Goal: Transaction & Acquisition: Purchase product/service

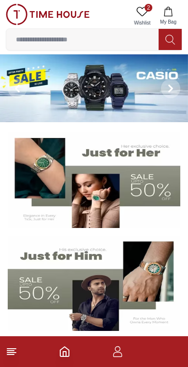
click at [73, 77] on img at bounding box center [94, 88] width 188 height 68
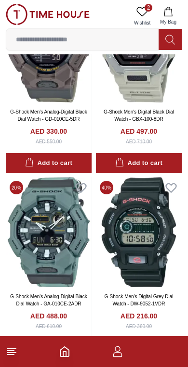
scroll to position [1673, 0]
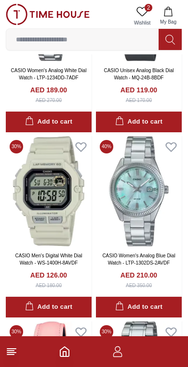
scroll to position [3001, 0]
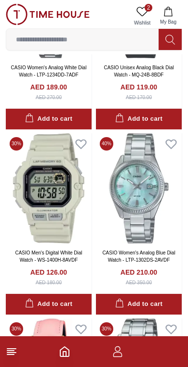
click at [84, 140] on icon at bounding box center [80, 144] width 10 height 9
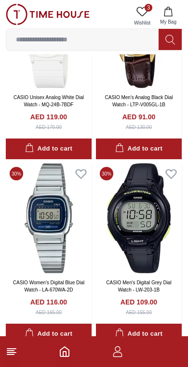
scroll to position [3527, 0]
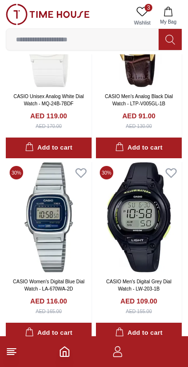
click at [173, 169] on icon at bounding box center [170, 173] width 10 height 9
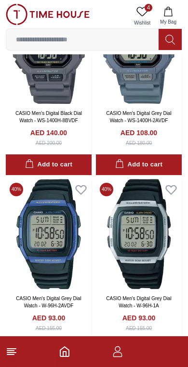
scroll to position [5362, 0]
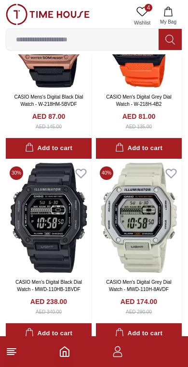
scroll to position [6118, 0]
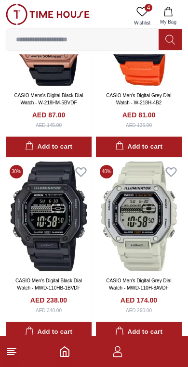
click at [82, 168] on icon at bounding box center [80, 172] width 10 height 9
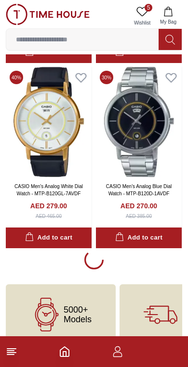
scroll to position [9168, 0]
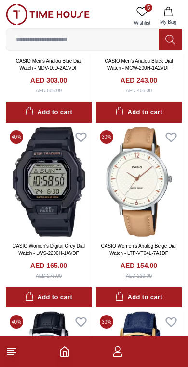
scroll to position [10223, 0]
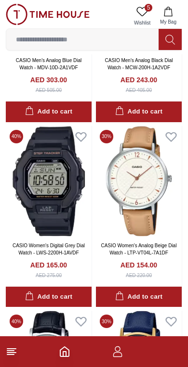
click at [84, 132] on icon at bounding box center [80, 136] width 10 height 9
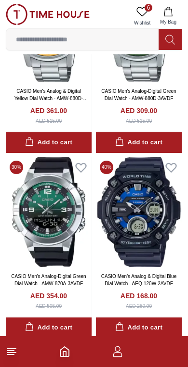
scroll to position [12606, 0]
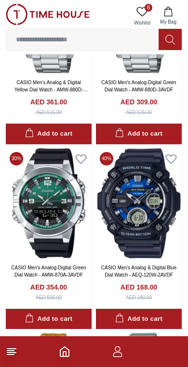
click at [82, 154] on icon at bounding box center [80, 158] width 10 height 9
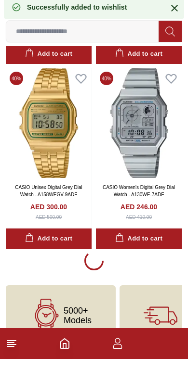
scroll to position [12861, 0]
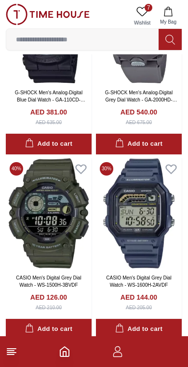
scroll to position [15002, 0]
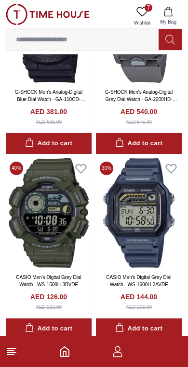
click at [175, 164] on icon at bounding box center [170, 168] width 10 height 9
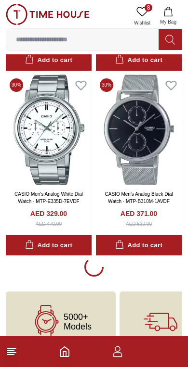
scroll to position [16554, 0]
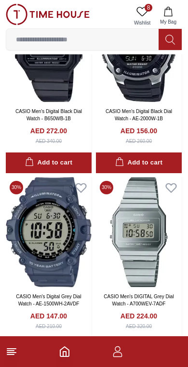
scroll to position [18129, 0]
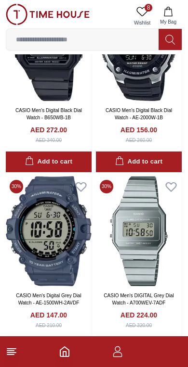
click at [80, 182] on icon at bounding box center [80, 186] width 10 height 9
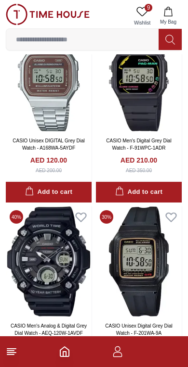
scroll to position [18469, 0]
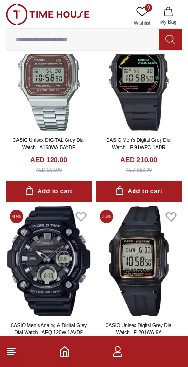
click at [80, 213] on icon at bounding box center [80, 217] width 10 height 9
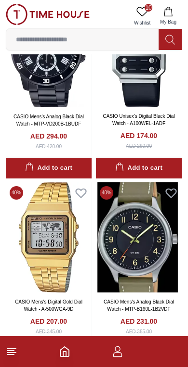
scroll to position [20160, 0]
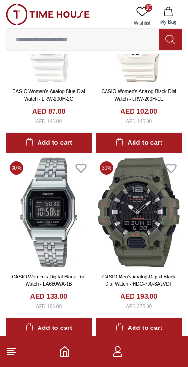
scroll to position [22958, 0]
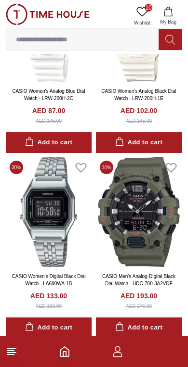
click at [173, 161] on icon at bounding box center [170, 167] width 13 height 13
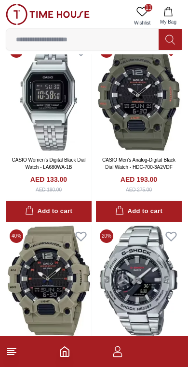
scroll to position [23071, 0]
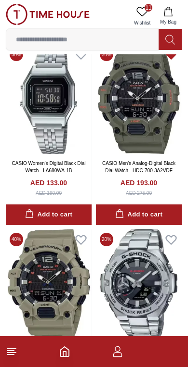
click at [79, 236] on icon at bounding box center [80, 240] width 10 height 9
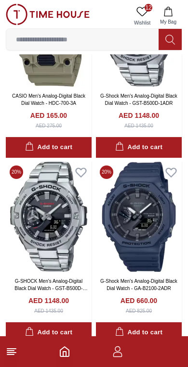
scroll to position [23328, 0]
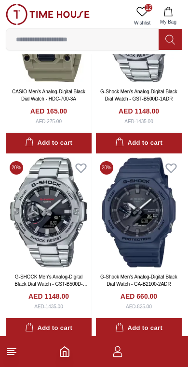
click at [174, 163] on icon at bounding box center [170, 167] width 10 height 9
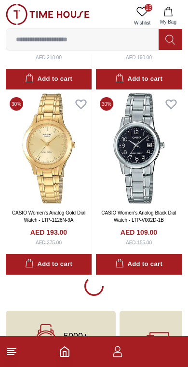
scroll to position [27633, 0]
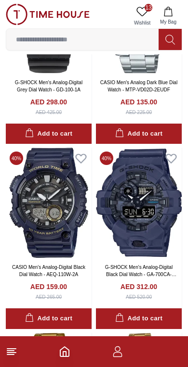
scroll to position [29076, 0]
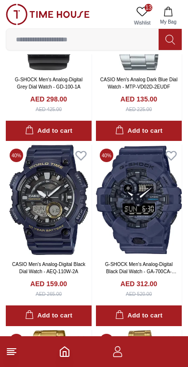
click at [172, 149] on icon at bounding box center [170, 155] width 13 height 13
click at [85, 145] on img at bounding box center [49, 200] width 86 height 110
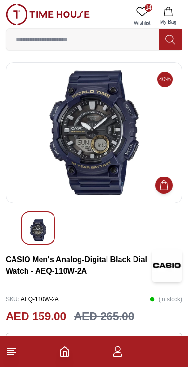
click at [144, 8] on span "14" at bounding box center [148, 8] width 8 height 8
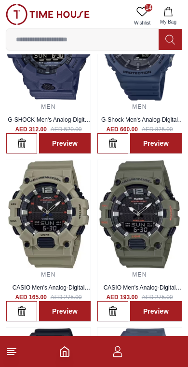
scroll to position [103, 0]
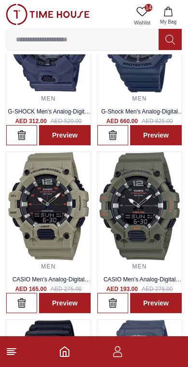
click at [154, 213] on img at bounding box center [139, 206] width 84 height 108
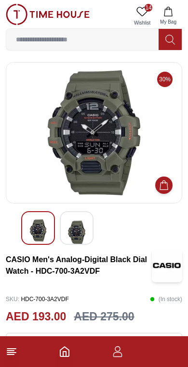
click at [80, 222] on img at bounding box center [76, 232] width 17 height 26
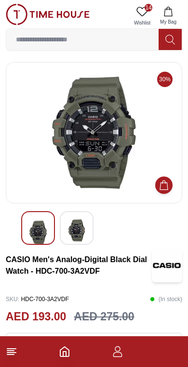
click at [32, 229] on img at bounding box center [37, 232] width 17 height 26
click at [84, 231] on img at bounding box center [76, 230] width 17 height 22
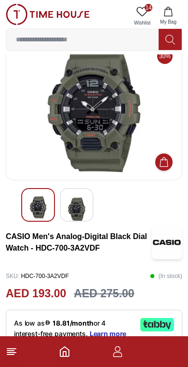
scroll to position [25, 0]
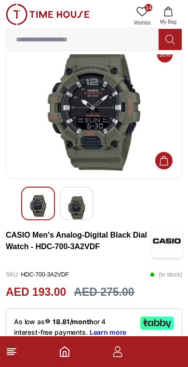
click at [78, 205] on img at bounding box center [76, 208] width 17 height 26
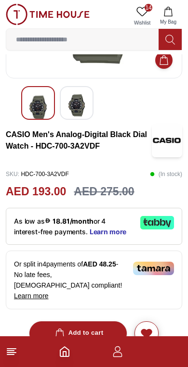
scroll to position [130, 0]
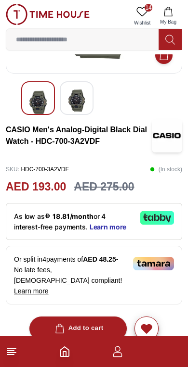
click at [112, 267] on div "Or split in 4 payments of AED 48.25 - No late fees, [DEMOGRAPHIC_DATA] complian…" at bounding box center [94, 275] width 176 height 59
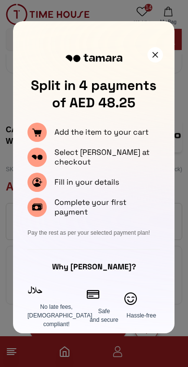
scroll to position [0, 0]
click at [157, 52] on icon at bounding box center [155, 55] width 6 height 6
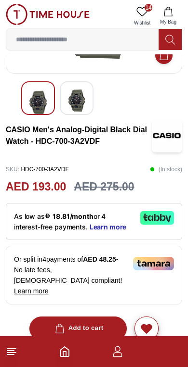
click at [106, 323] on button "Add to cart" at bounding box center [78, 328] width 98 height 24
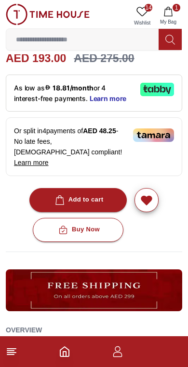
scroll to position [259, 0]
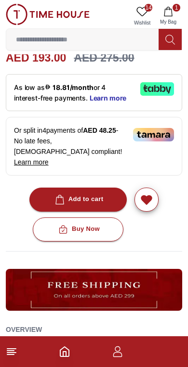
click at [99, 224] on div "Buy Now" at bounding box center [77, 229] width 43 height 11
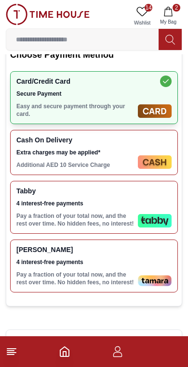
scroll to position [206, 0]
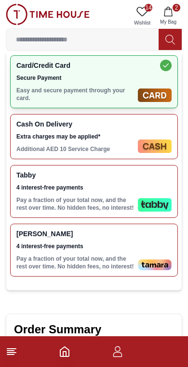
click at [147, 244] on div "[PERSON_NAME] 4 interest-free payments Pay a fraction of your total now, and th…" at bounding box center [93, 250] width 167 height 53
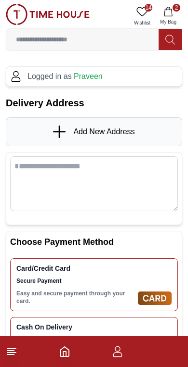
scroll to position [0, 0]
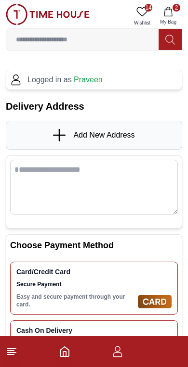
click at [133, 132] on span "Add New Address" at bounding box center [103, 135] width 61 height 12
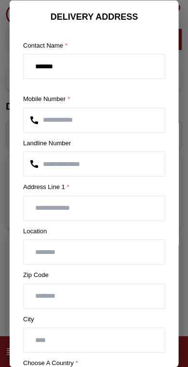
click at [131, 159] on input "number" at bounding box center [94, 164] width 141 height 24
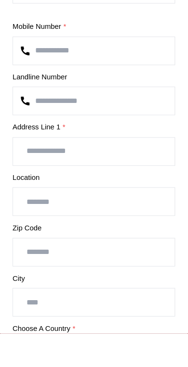
click at [111, 196] on input "text" at bounding box center [94, 208] width 141 height 24
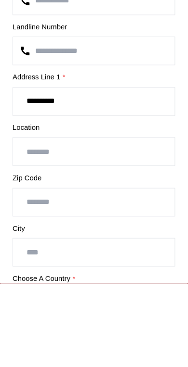
type input "**********"
click at [123, 240] on input "text" at bounding box center [94, 252] width 141 height 24
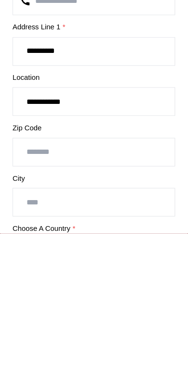
type input "**********"
click at [123, 284] on input "number" at bounding box center [94, 296] width 141 height 24
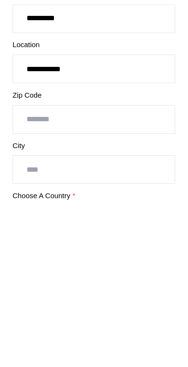
type input "*****"
click at [125, 328] on input "text" at bounding box center [94, 340] width 141 height 24
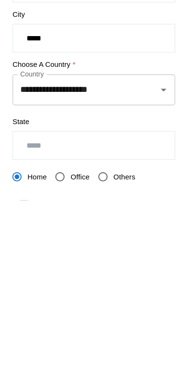
scroll to position [115, 0]
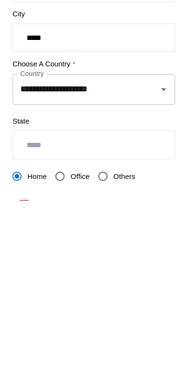
type input "*****"
click at [122, 306] on input "text" at bounding box center [94, 318] width 141 height 24
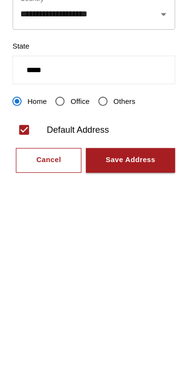
scroll to position [181, 0]
type input "*****"
click at [130, 321] on button "Save Address" at bounding box center [126, 332] width 78 height 22
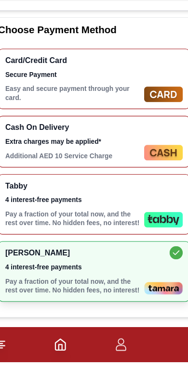
scroll to position [333, 0]
click at [84, 280] on span "4 interest-free payments" at bounding box center [74, 284] width 117 height 8
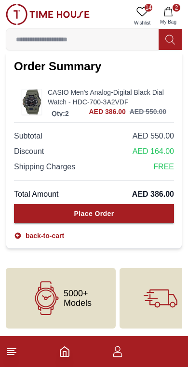
scroll to position [634, 0]
click at [158, 208] on button "Place Order" at bounding box center [94, 213] width 160 height 19
